Goal: Transaction & Acquisition: Purchase product/service

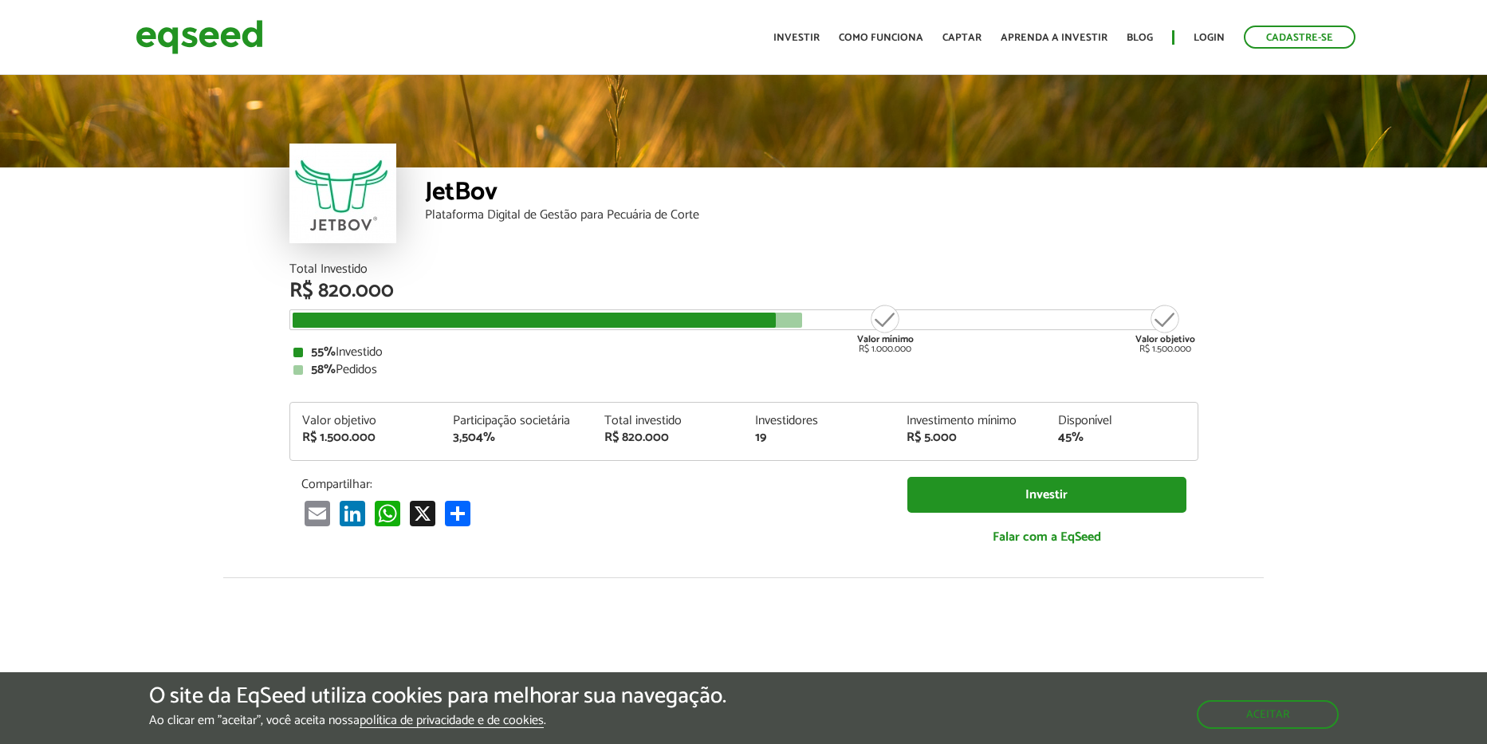
scroll to position [1954, 0]
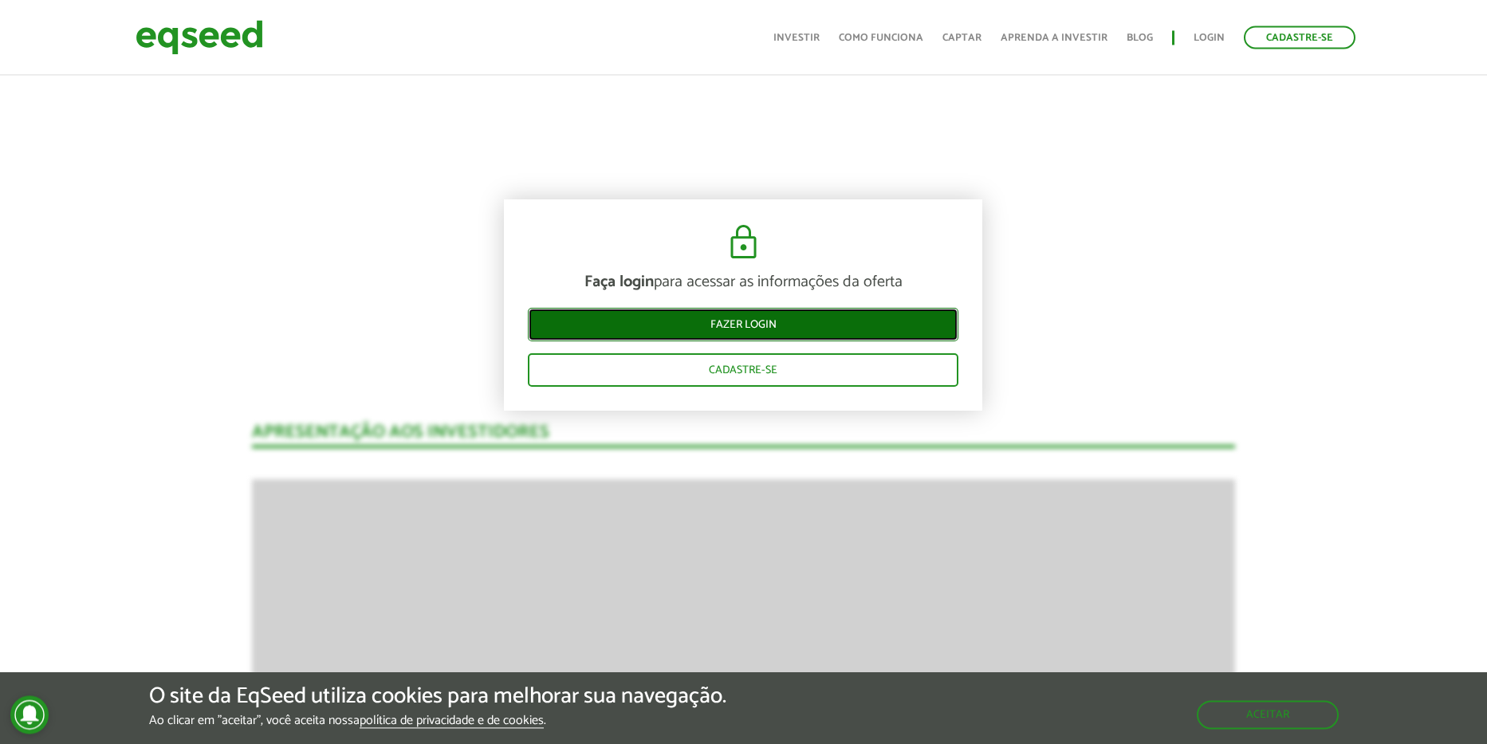
click at [762, 337] on link "Fazer login" at bounding box center [743, 324] width 431 height 33
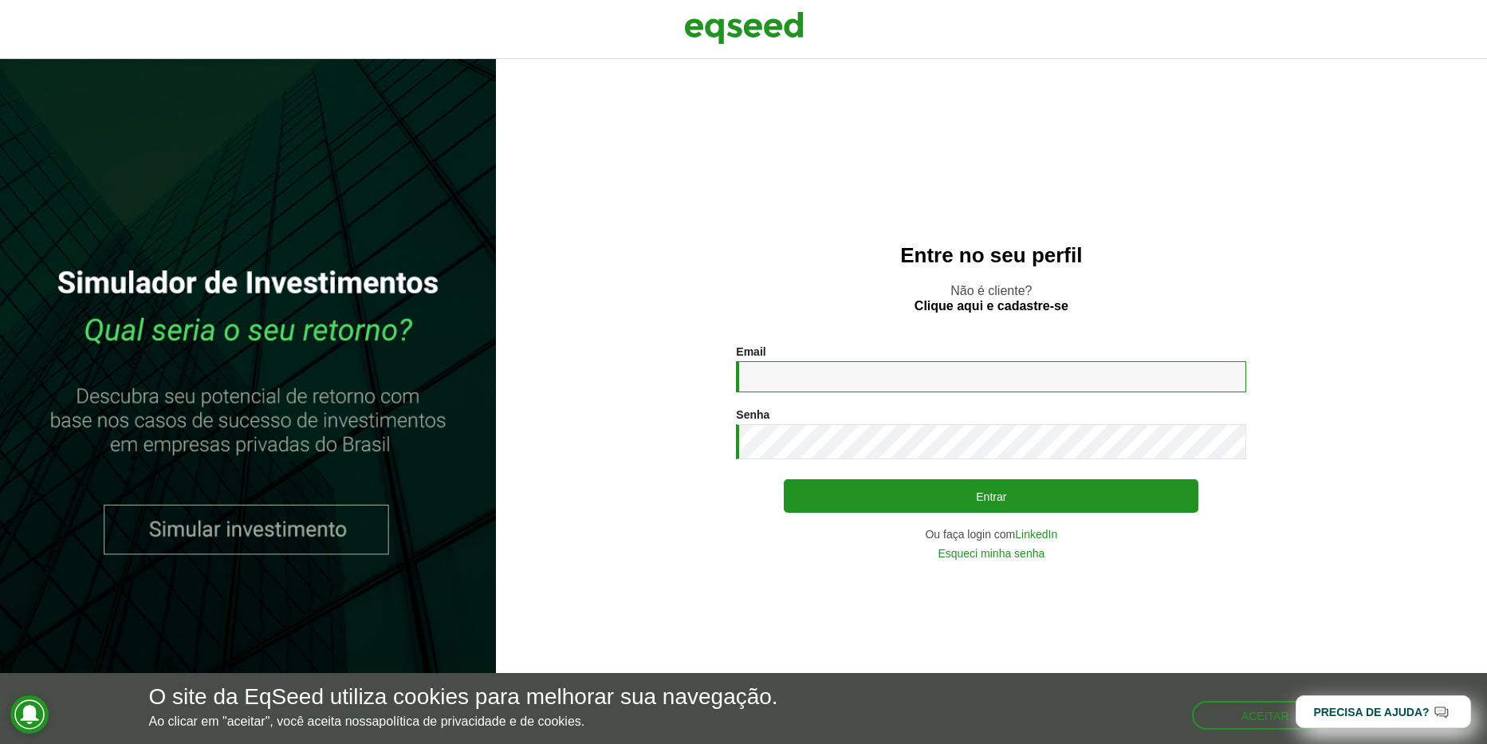
click at [898, 376] on input "Email *" at bounding box center [991, 376] width 510 height 31
click at [873, 380] on input "Email *" at bounding box center [991, 376] width 510 height 31
click at [884, 375] on input "Email *" at bounding box center [991, 376] width 510 height 31
type input "**********"
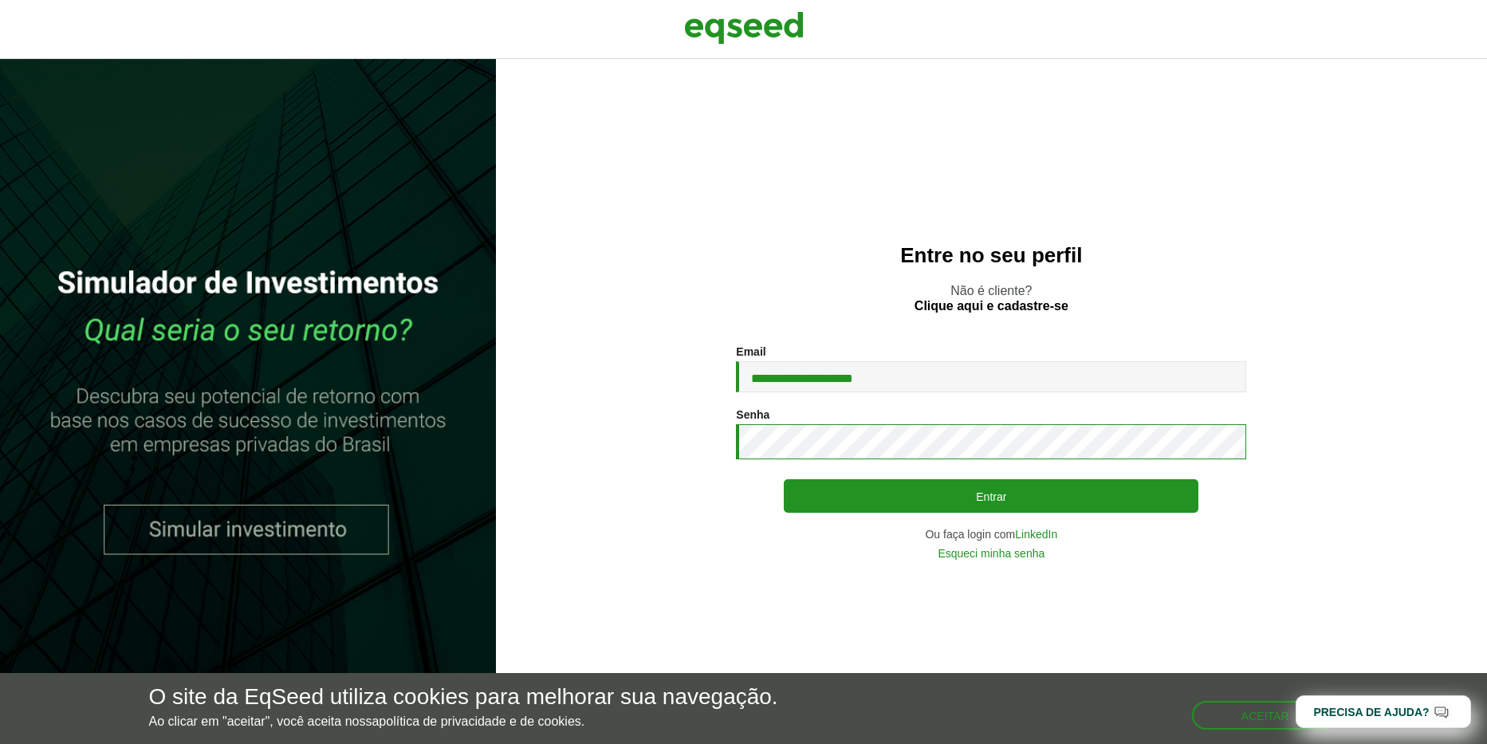
click at [784, 479] on button "Entrar" at bounding box center [991, 495] width 415 height 33
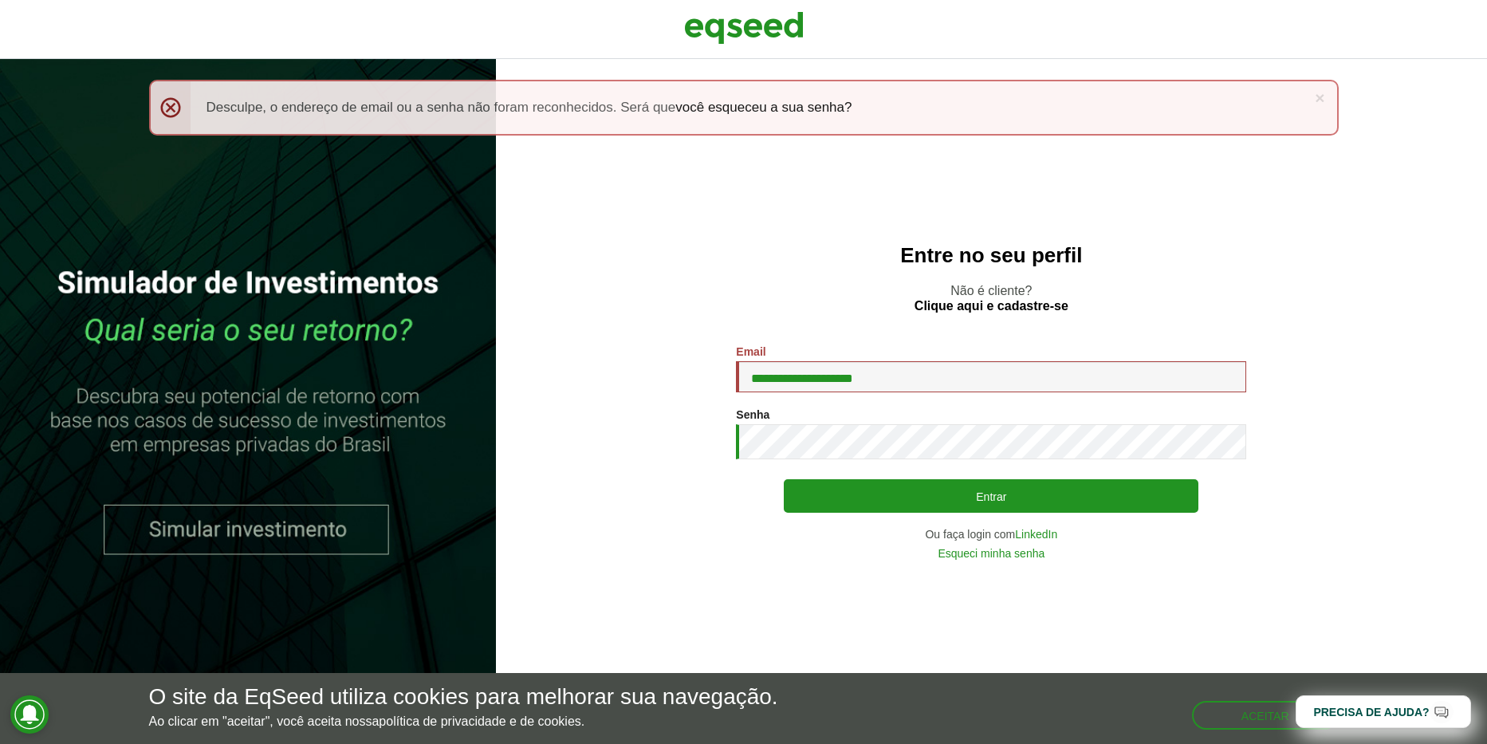
click at [784, 479] on button "Entrar" at bounding box center [991, 495] width 415 height 33
click at [1017, 553] on link "Esqueci minha senha" at bounding box center [991, 553] width 107 height 11
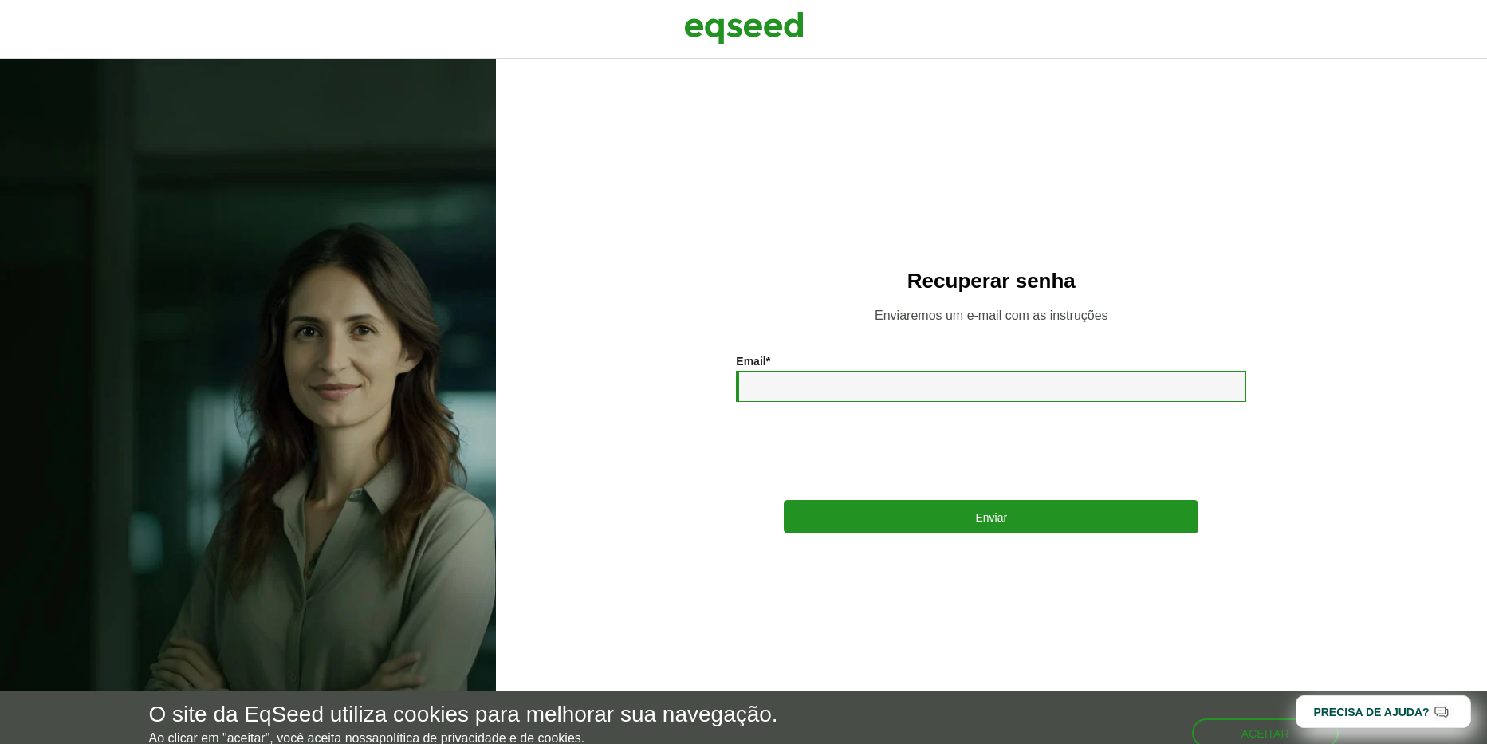
click at [903, 384] on input "Email *" at bounding box center [991, 386] width 510 height 31
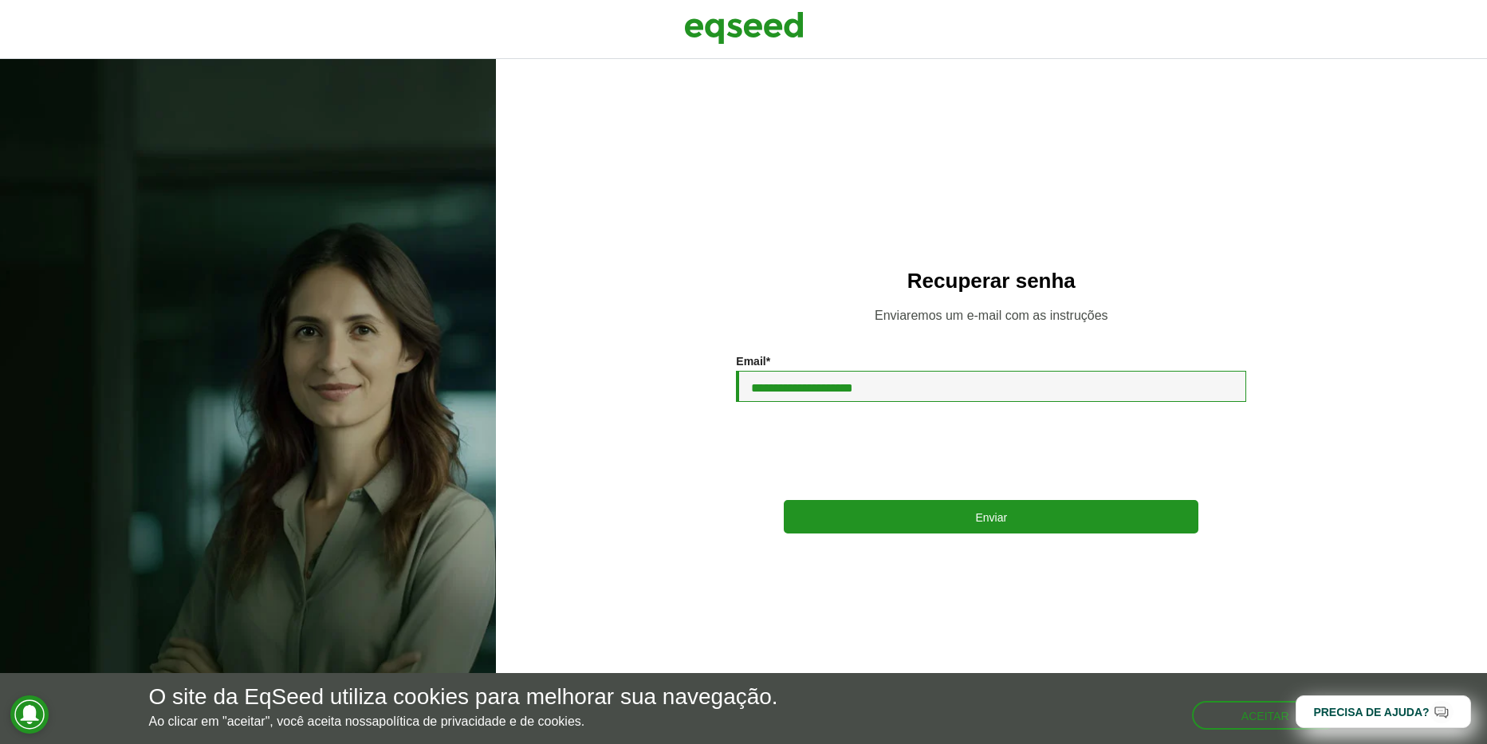
type input "**********"
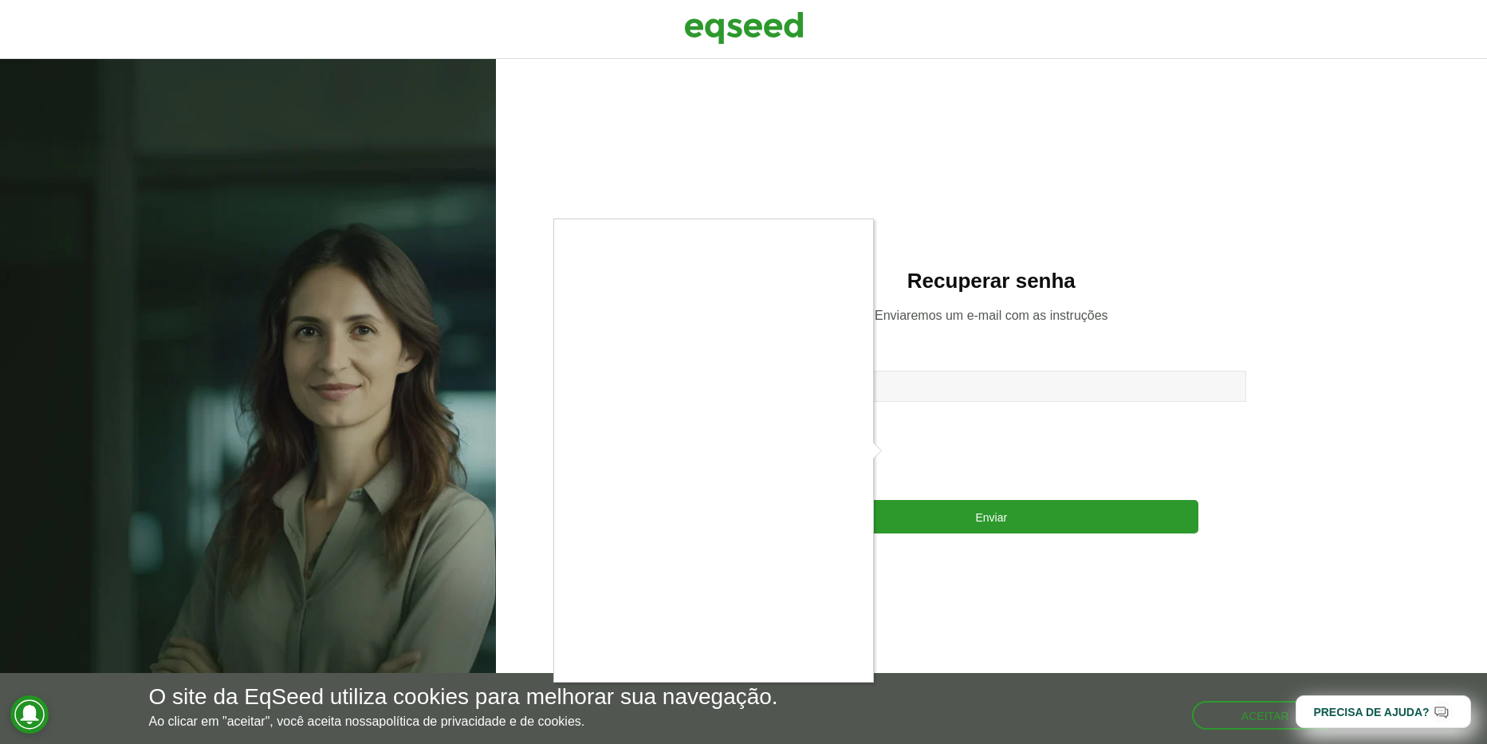
click at [896, 443] on div at bounding box center [743, 372] width 1487 height 744
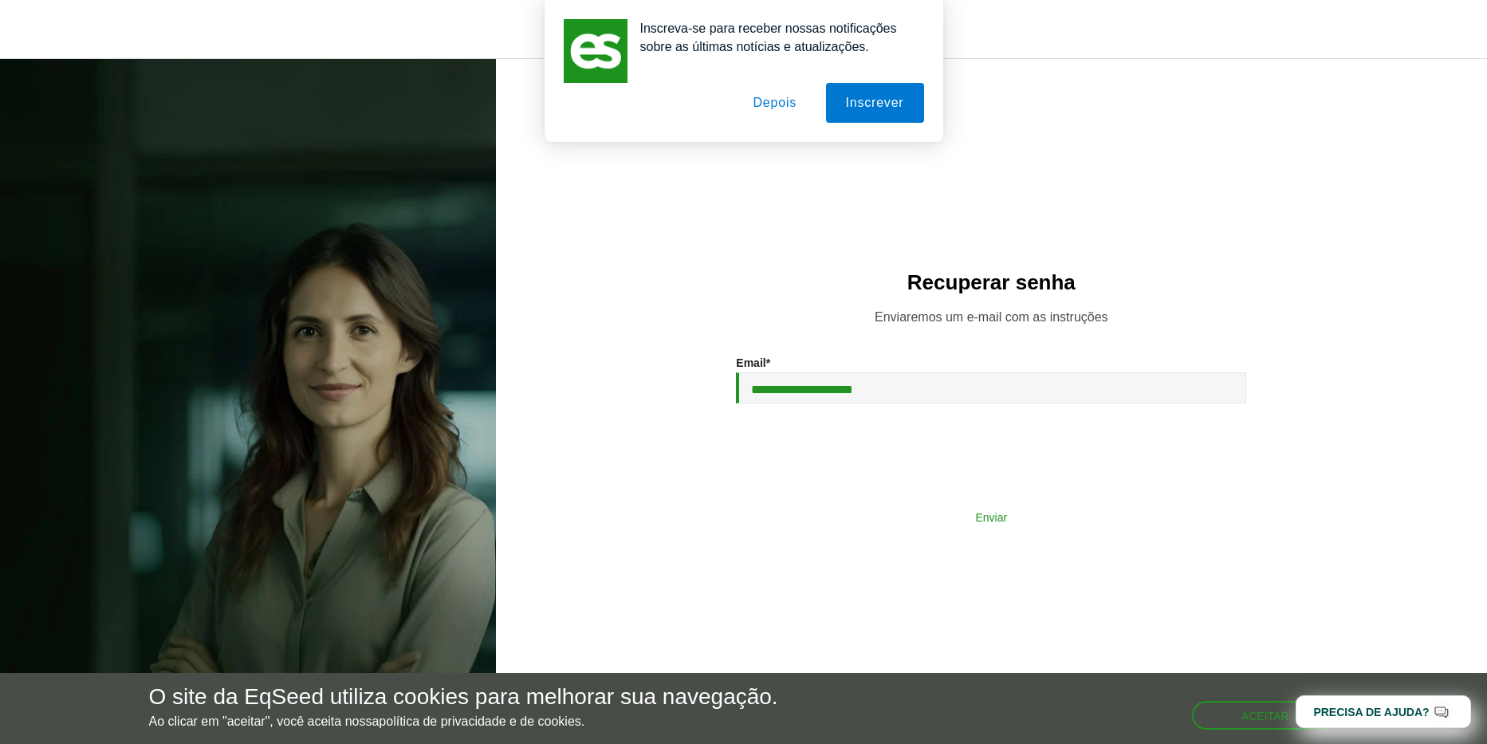
click at [928, 523] on button "Enviar" at bounding box center [991, 517] width 415 height 30
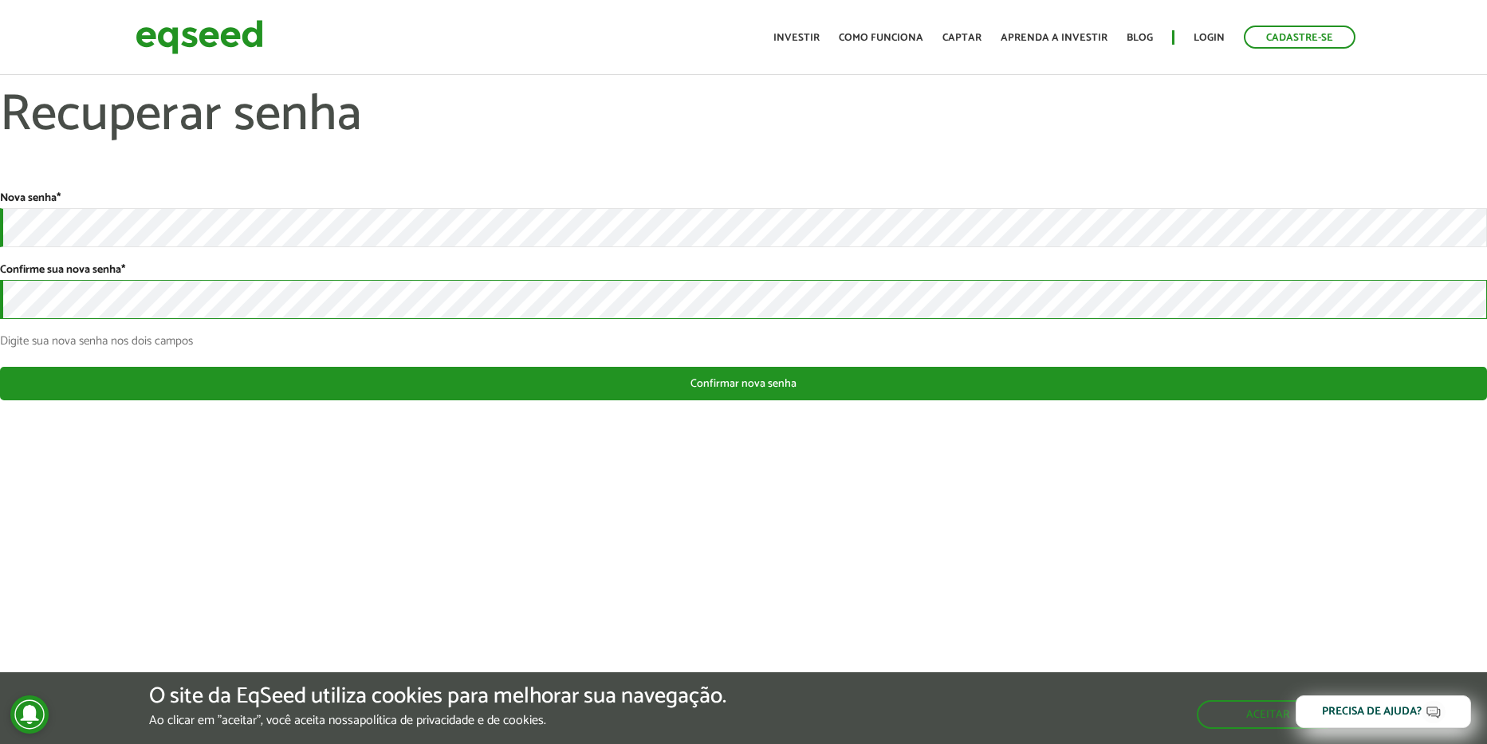
click at [0, 367] on button "Confirmar nova senha" at bounding box center [743, 383] width 1487 height 33
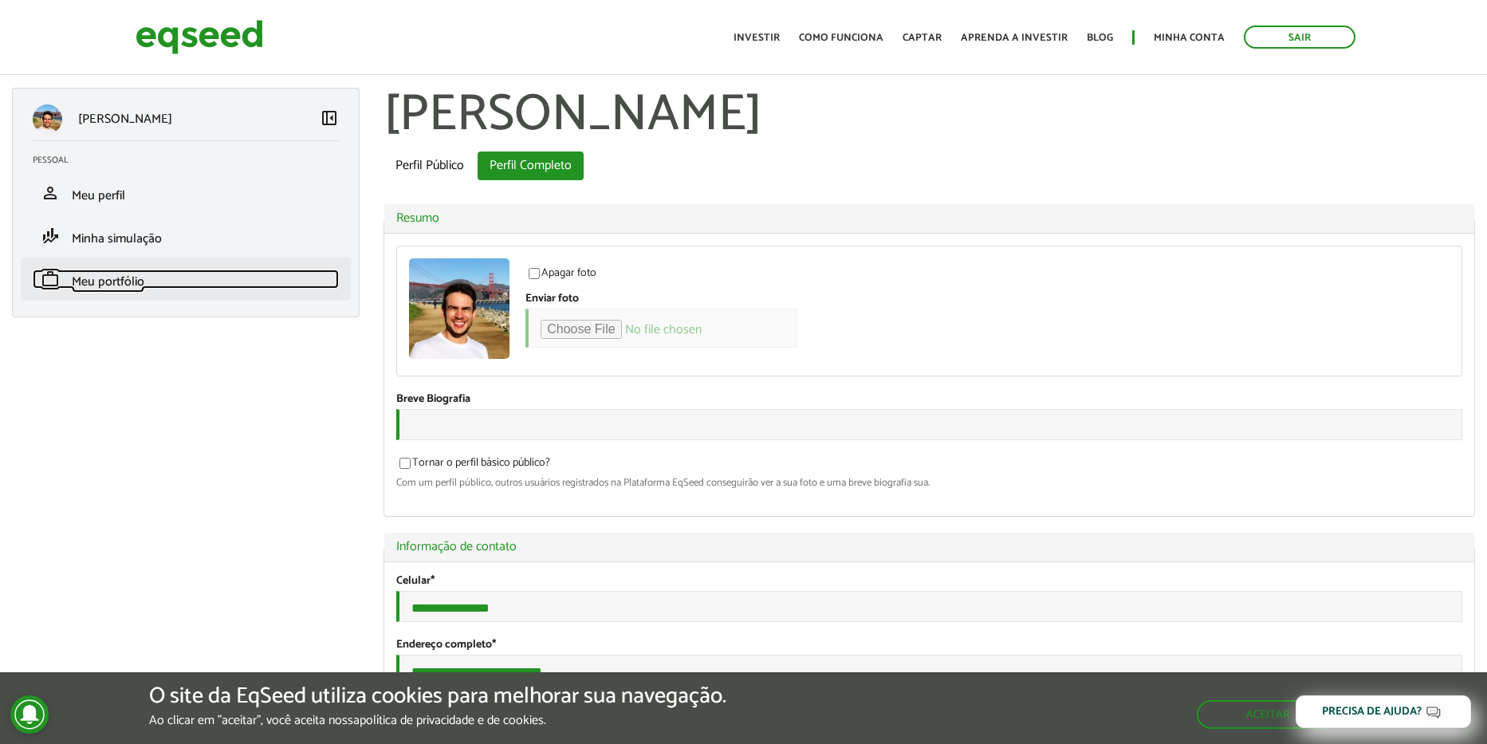
click at [109, 285] on span "Meu portfólio" at bounding box center [108, 282] width 73 height 22
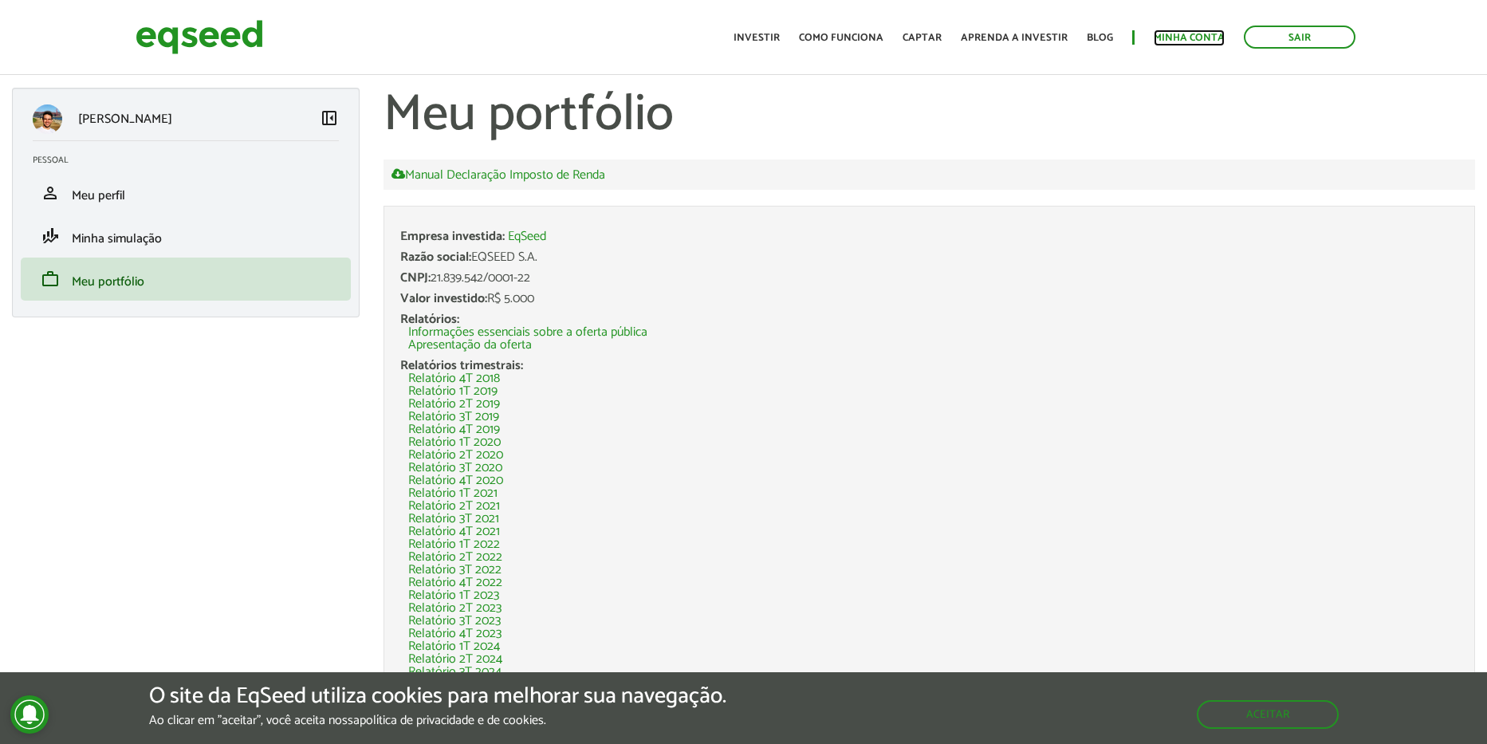
click at [1179, 43] on link "Minha conta" at bounding box center [1189, 38] width 71 height 10
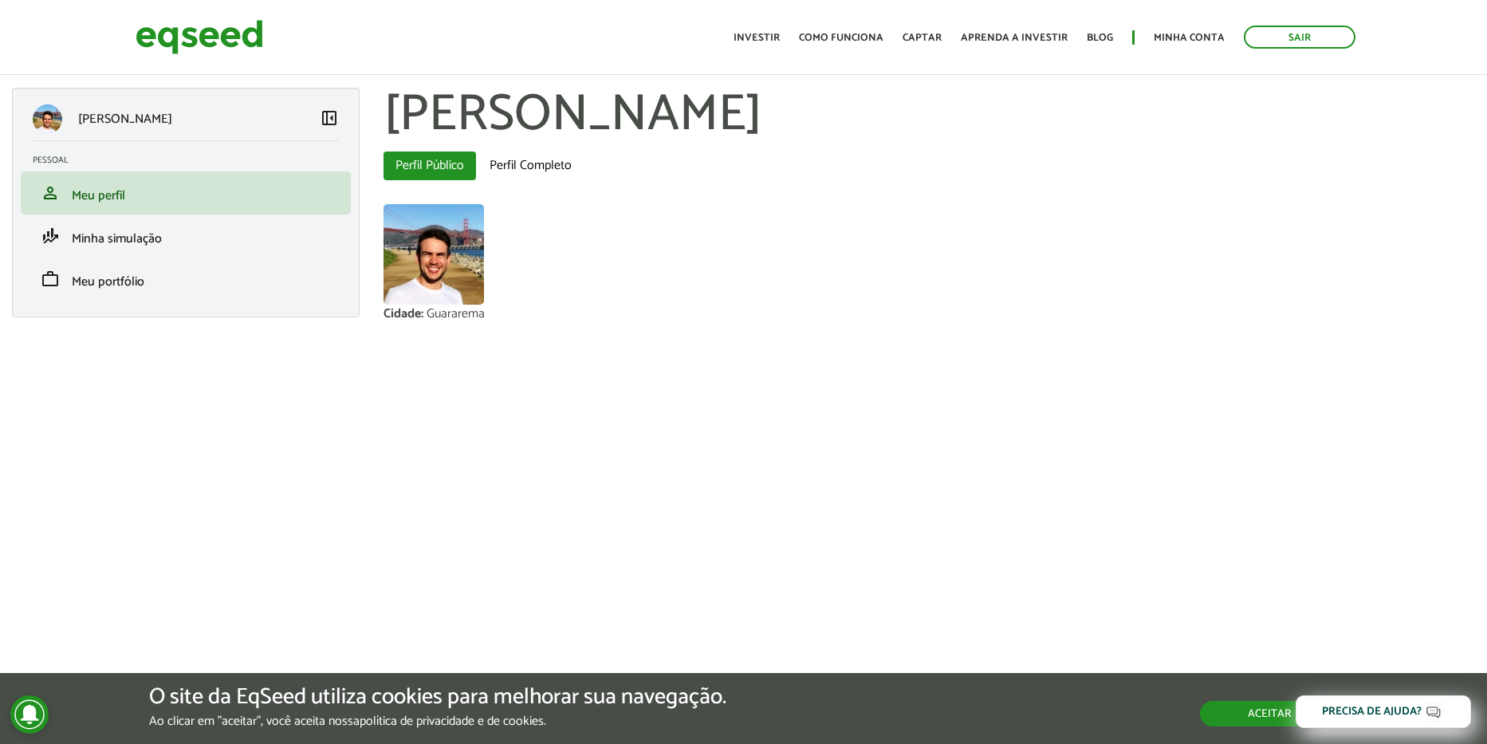
click at [1264, 718] on button "Aceitar" at bounding box center [1269, 714] width 139 height 26
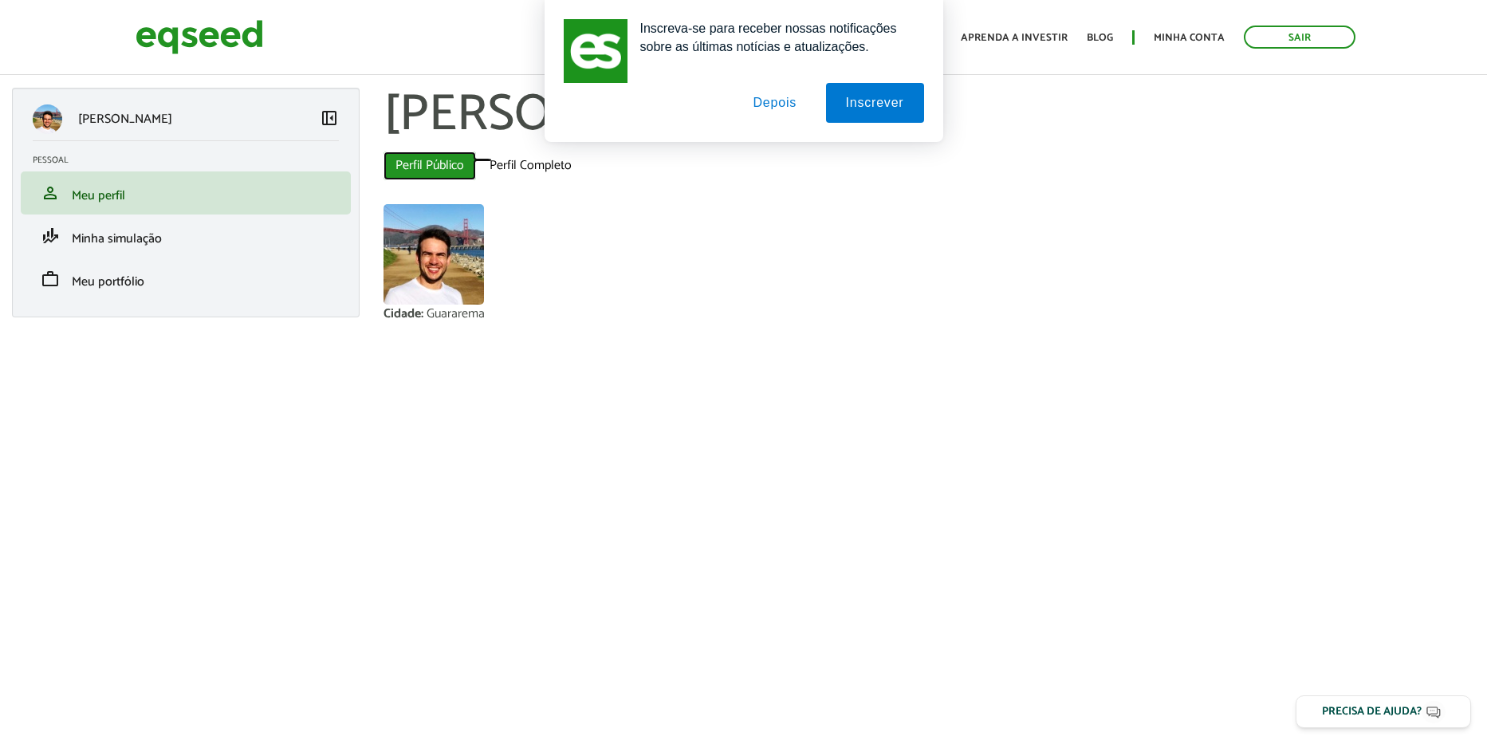
click at [433, 167] on link "Perfil Público (aba ativa)" at bounding box center [430, 166] width 93 height 29
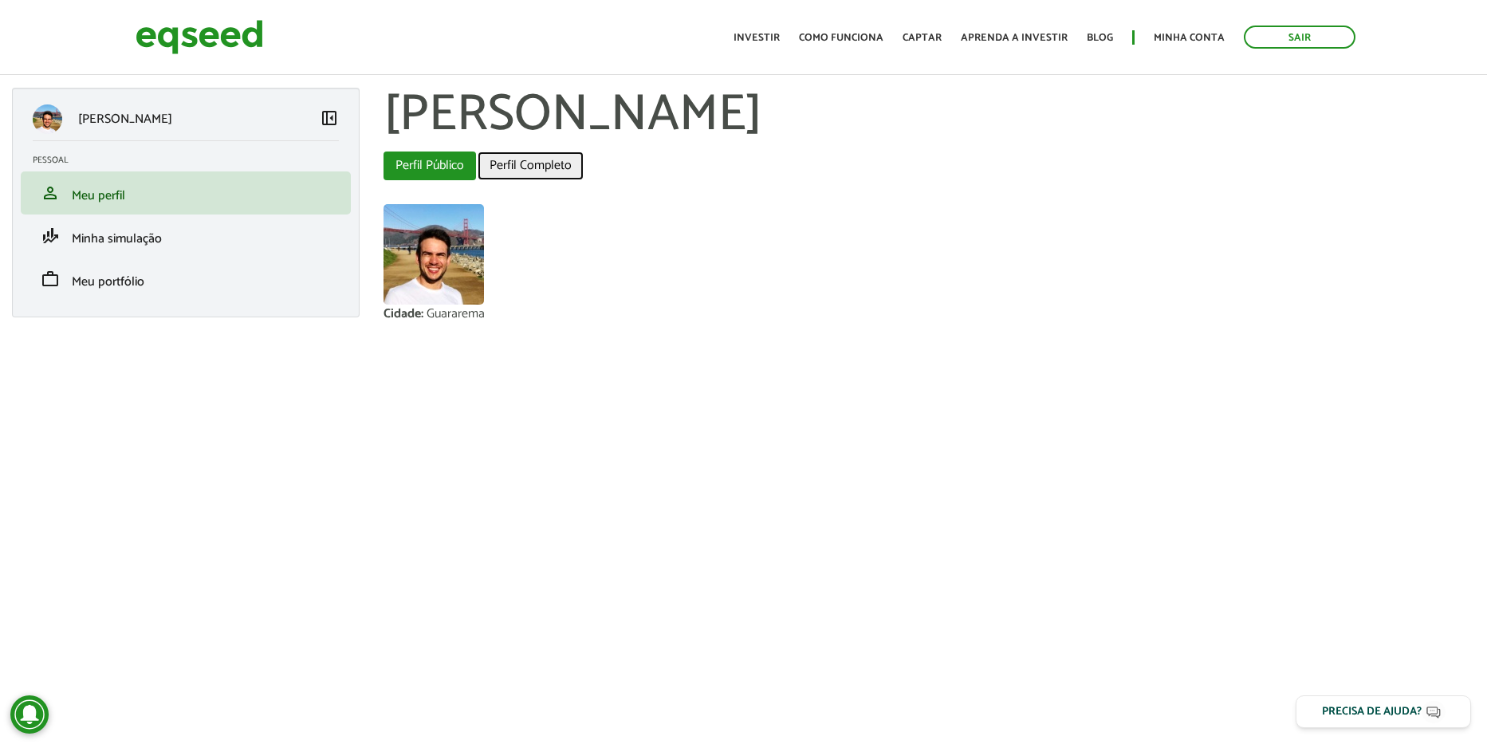
click at [557, 172] on link "Perfil Completo" at bounding box center [531, 166] width 106 height 29
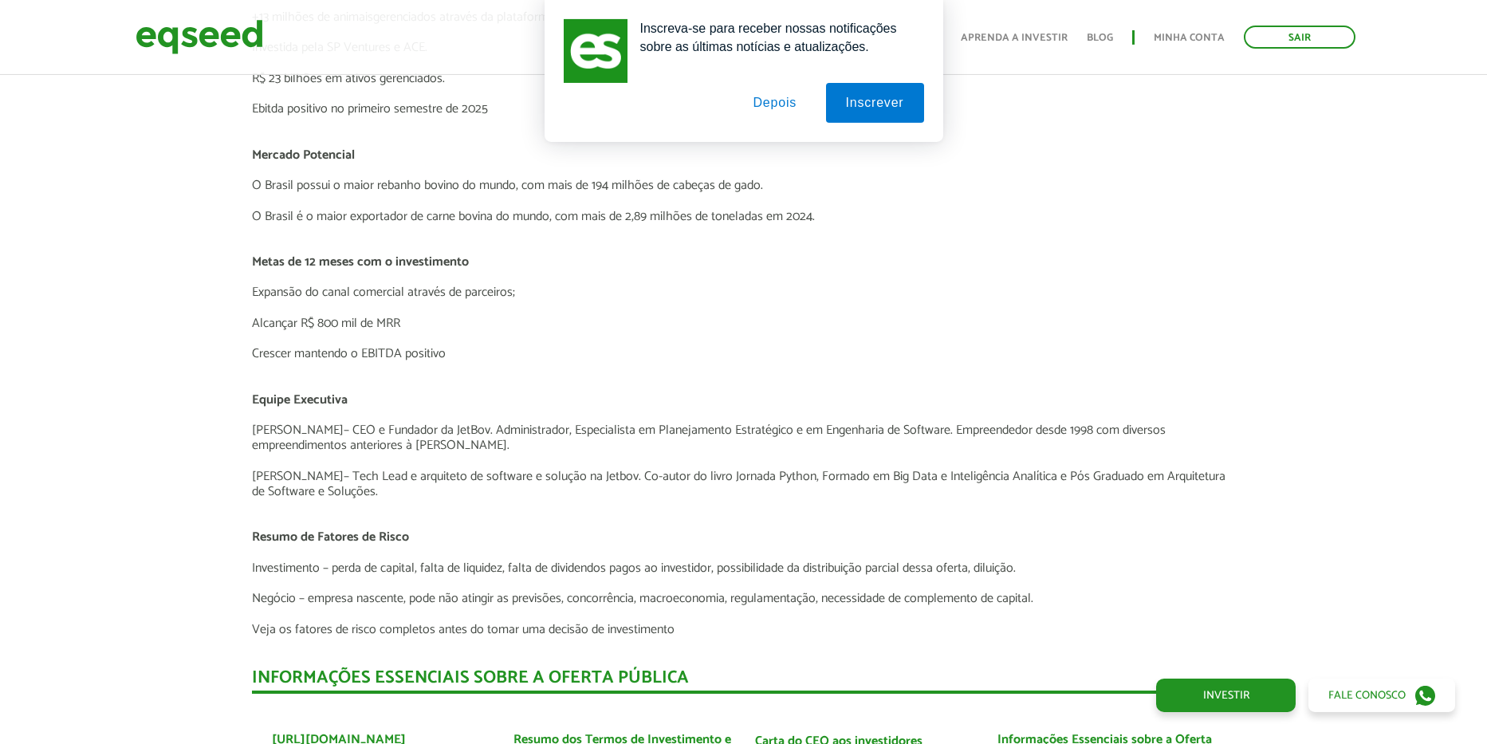
scroll to position [3605, 0]
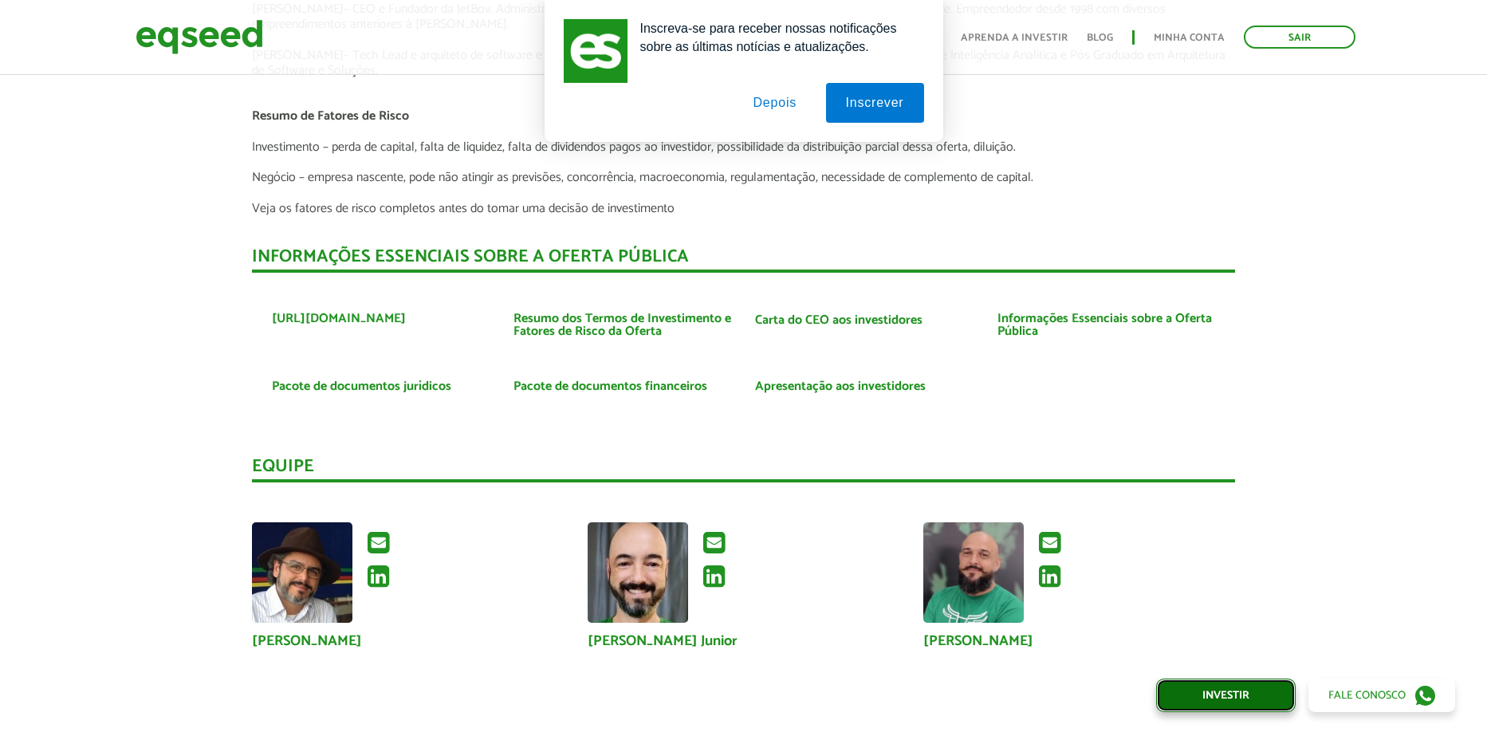
click at [1199, 688] on link "Investir" at bounding box center [1226, 695] width 140 height 33
